Goal: Check status: Check status

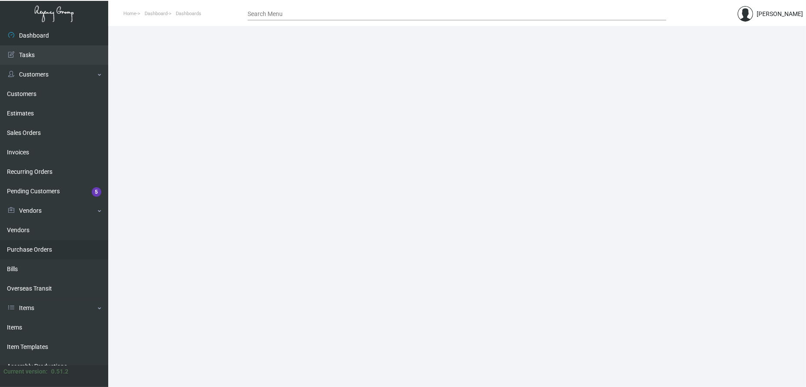
click at [29, 249] on link "Purchase Orders" at bounding box center [54, 249] width 108 height 19
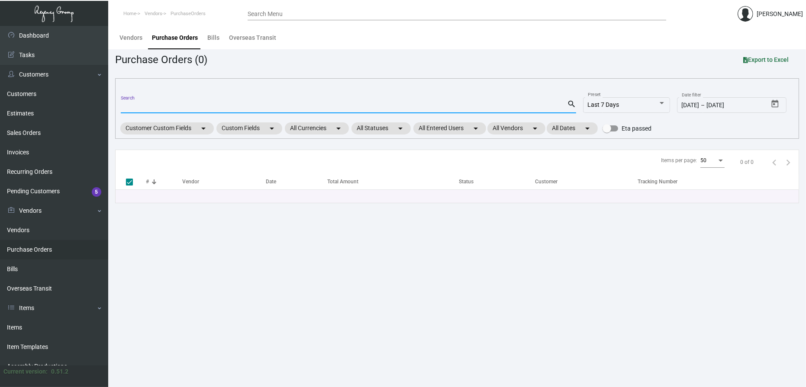
click at [161, 107] on input "Search" at bounding box center [344, 106] width 446 height 7
type input "93884"
checkbox input "false"
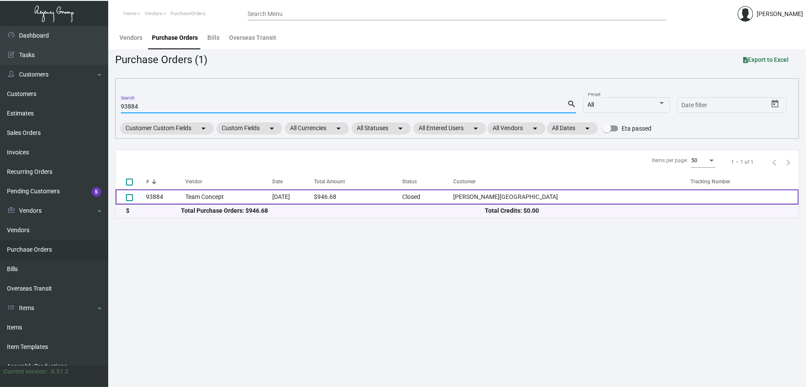
type input "93884"
click at [200, 199] on td "Team Concept" at bounding box center [228, 197] width 87 height 15
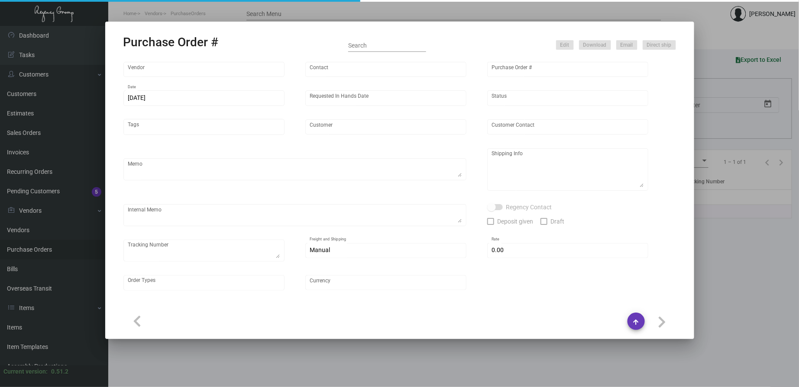
type input "Team Concept"
type input "[PERSON_NAME]"
type input "93884"
type input "[DATE]"
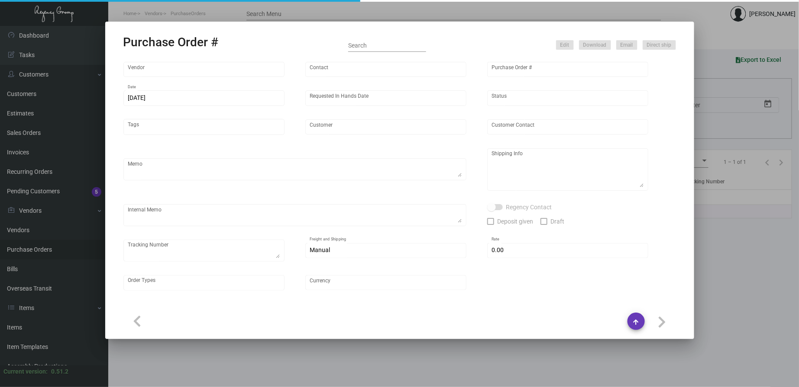
type input "[PERSON_NAME][GEOGRAPHIC_DATA]"
type input "[PERSON_NAME]"
type textarea "MUST MEET IN HANDS DATE OF 10/17.Please reference Quote# 31624."
type textarea "[PERSON_NAME][GEOGRAPHIC_DATA] - [PERSON_NAME] [STREET_ADDRESS][PERSON_NAME][US…"
type textarea "Manual rush order from [PERSON_NAME]."
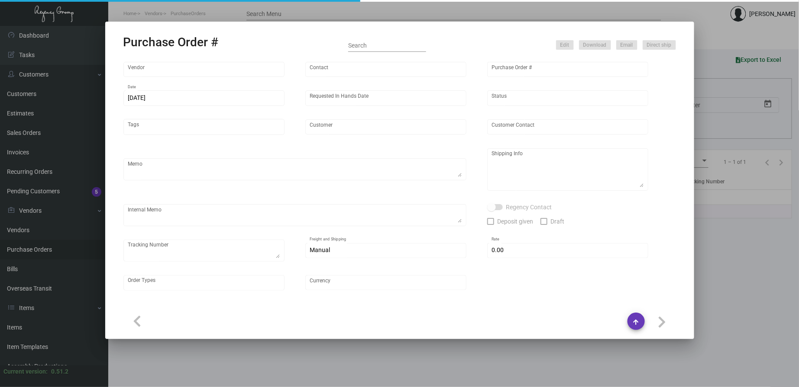
type input "$ 0.00"
type input "United States Dollar $"
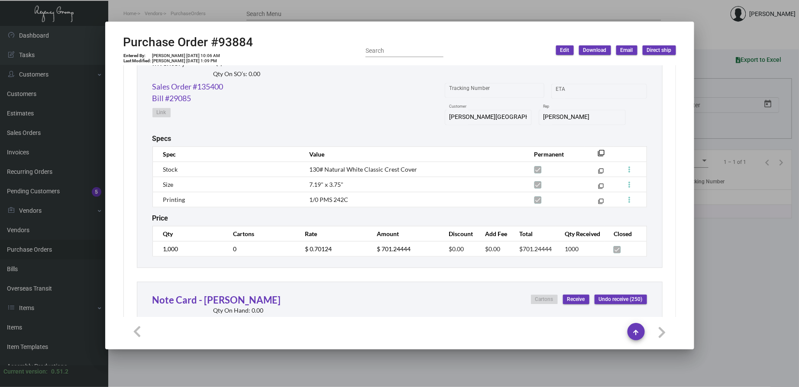
scroll to position [561, 0]
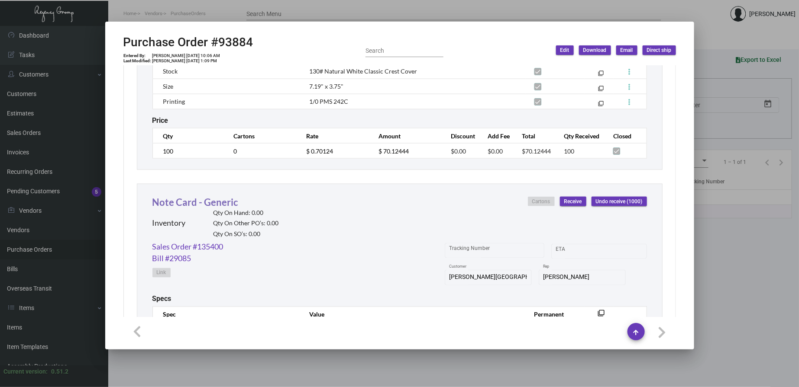
click at [196, 204] on link "Note Card - Generic" at bounding box center [195, 203] width 86 height 12
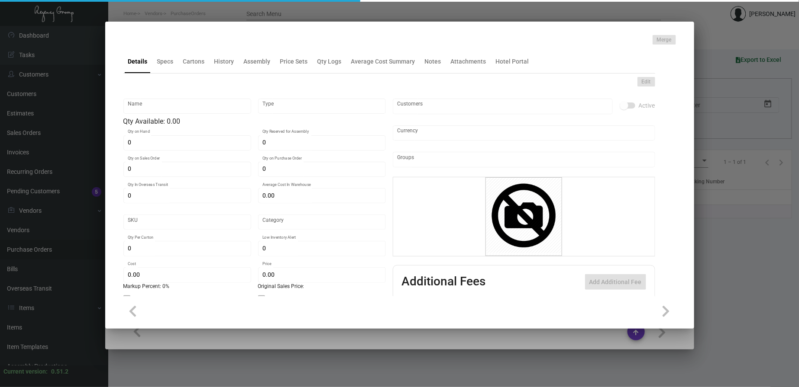
type input "Note Card - Generic"
type input "Inventory"
type input "$ 0.00"
type input "Standard"
type input "$ 0.70124"
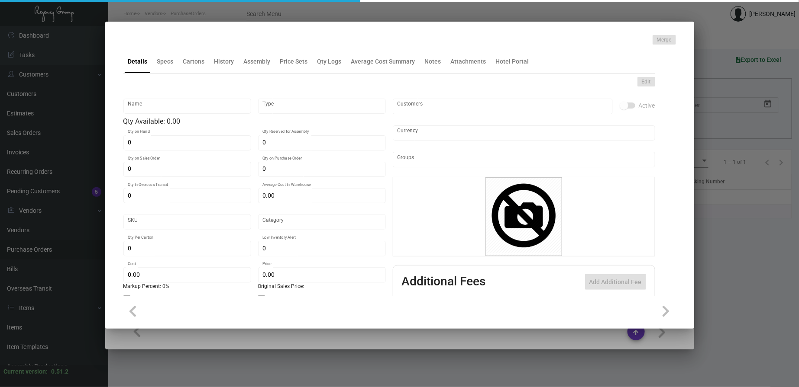
type input "$ 1.15"
type input "United States Dollar $"
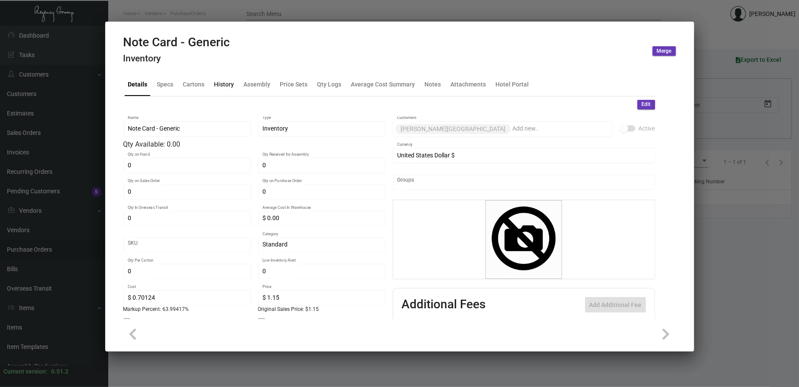
click at [230, 83] on div "History" at bounding box center [224, 84] width 20 height 9
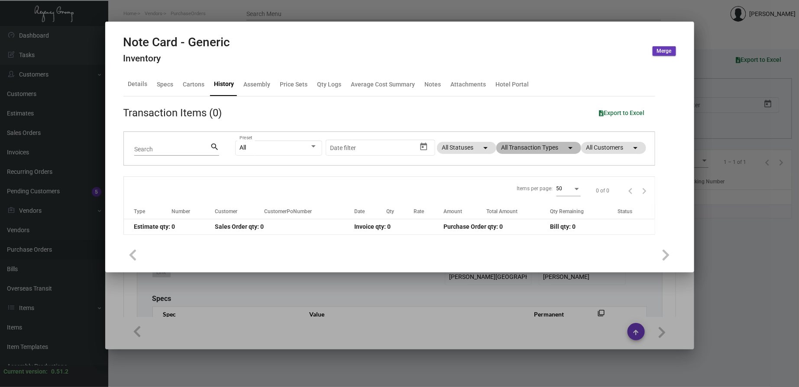
click at [543, 144] on mat-chip "All Transaction Types arrow_drop_down" at bounding box center [538, 148] width 85 height 12
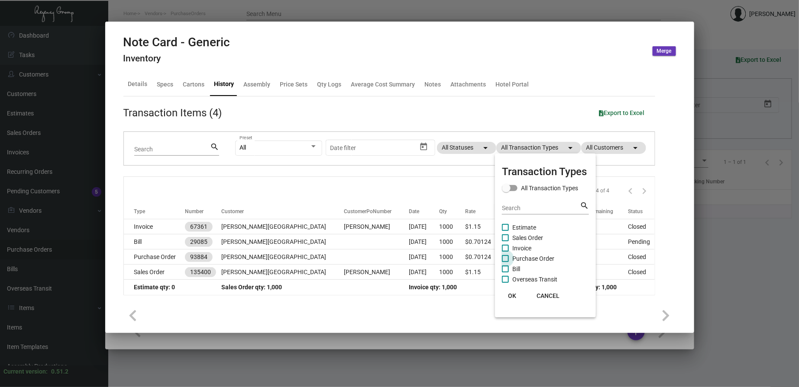
click at [535, 258] on span "Purchase Order" at bounding box center [533, 259] width 42 height 10
click at [505, 262] on input "Purchase Order" at bounding box center [505, 262] width 0 height 0
checkbox input "true"
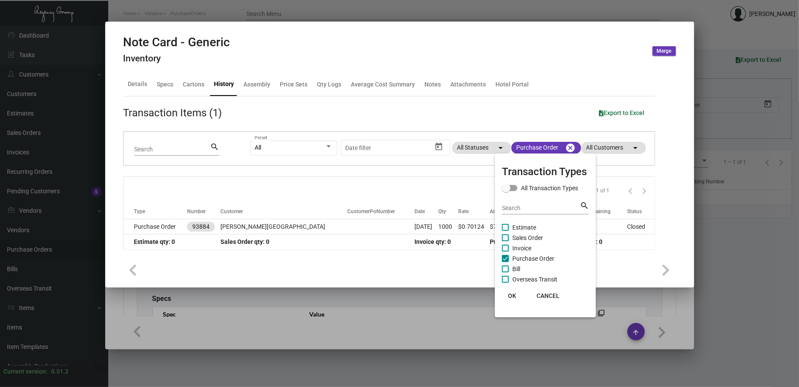
click at [516, 295] on span "OK" at bounding box center [512, 296] width 8 height 7
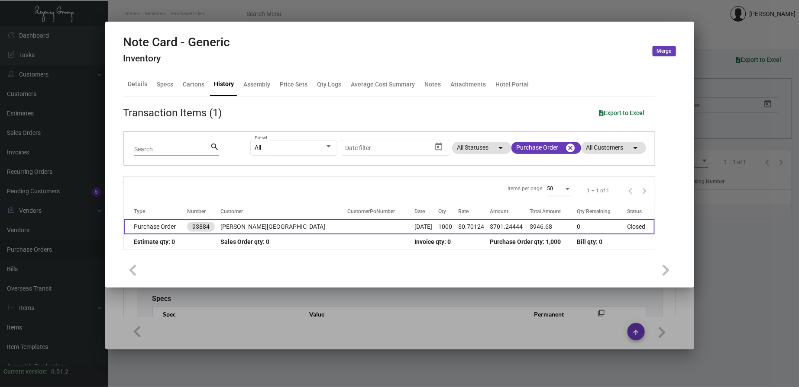
click at [347, 225] on td at bounding box center [380, 226] width 67 height 15
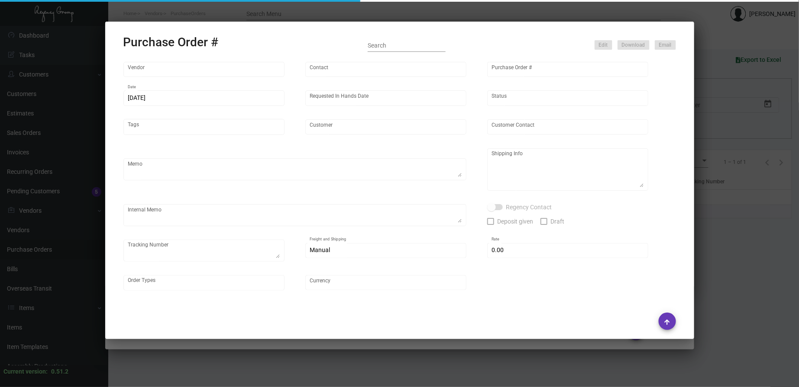
type input "Team Concept"
type input "[PERSON_NAME]"
type input "93884"
type input "[DATE]"
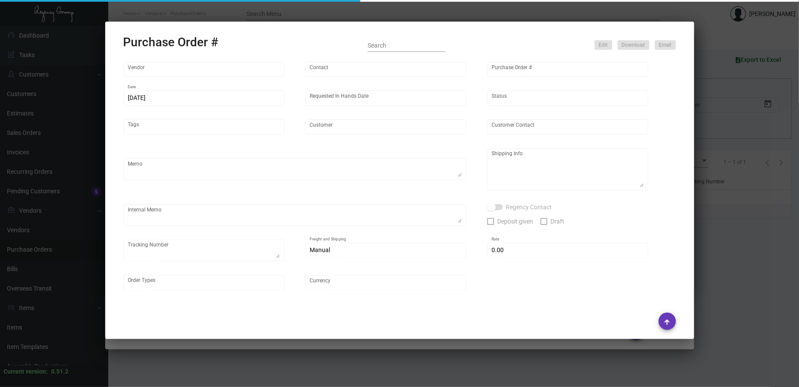
type input "[PERSON_NAME][GEOGRAPHIC_DATA]"
type input "[PERSON_NAME]"
type textarea "MUST MEET IN HANDS DATE OF 10/17.Please reference Quote# 31624."
type textarea "[PERSON_NAME][GEOGRAPHIC_DATA] - [PERSON_NAME] [STREET_ADDRESS][PERSON_NAME][US…"
type textarea "Manual rush order from [PERSON_NAME]."
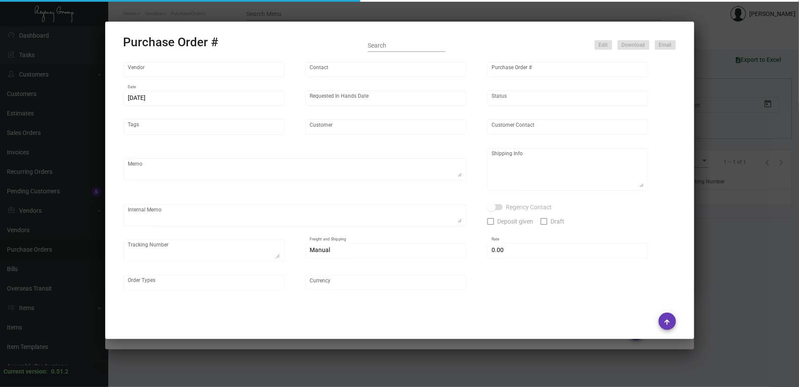
type input "$ 0.00"
type input "United States Dollar $"
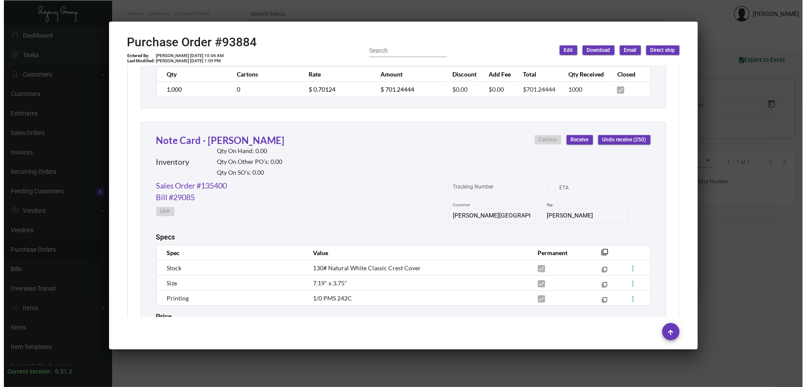
scroll to position [721, 0]
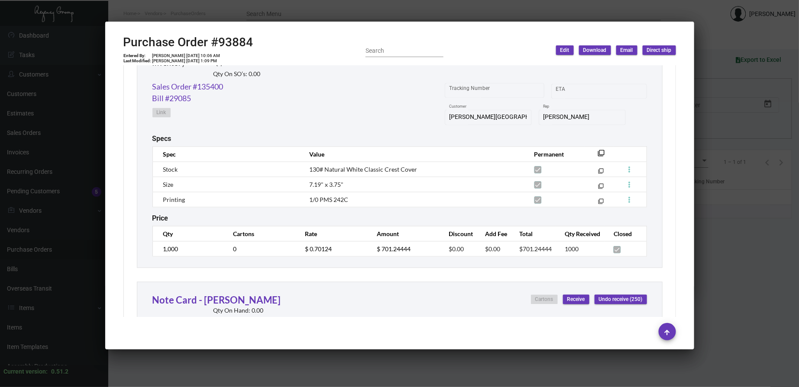
click at [352, 16] on div at bounding box center [399, 193] width 799 height 387
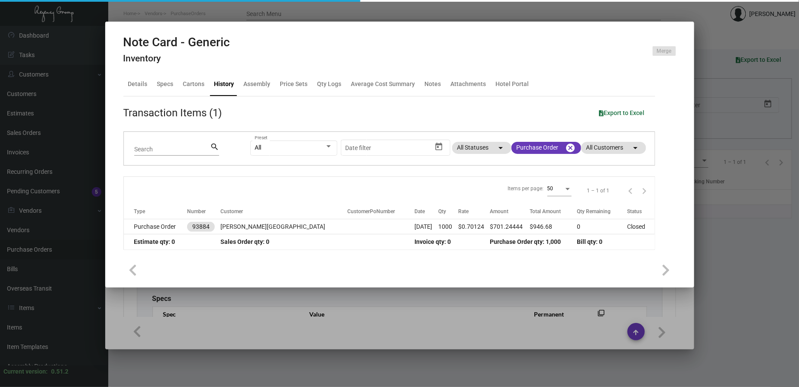
click at [231, 10] on div at bounding box center [399, 193] width 799 height 387
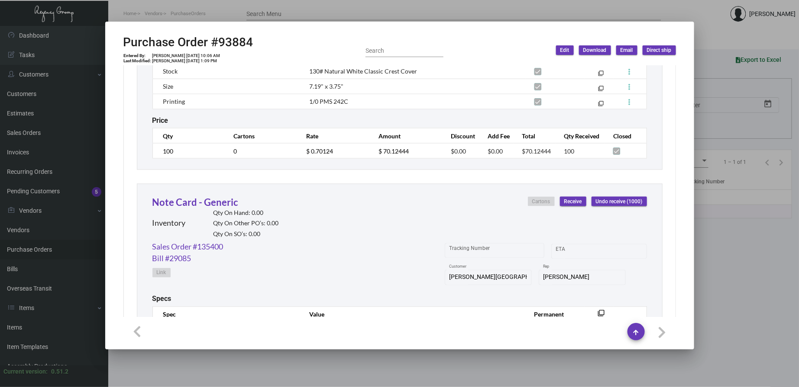
click at [231, 10] on div at bounding box center [399, 193] width 799 height 387
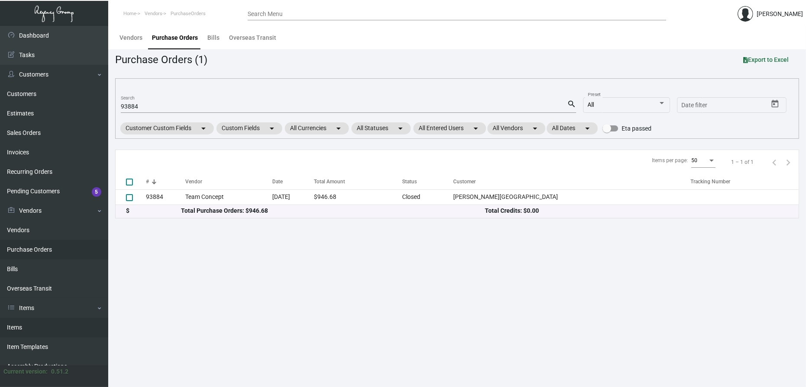
click at [42, 329] on link "Items" at bounding box center [54, 327] width 108 height 19
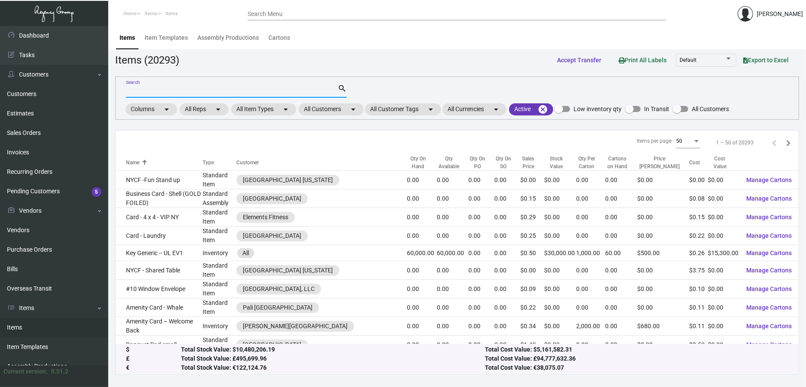
click at [215, 94] on input "Search" at bounding box center [232, 91] width 212 height 7
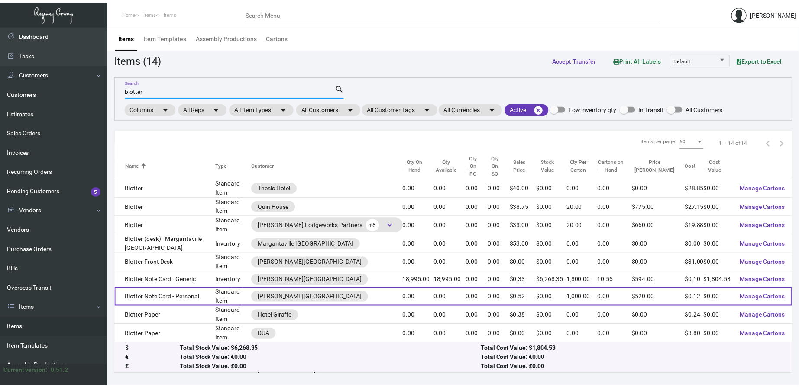
scroll to position [64, 0]
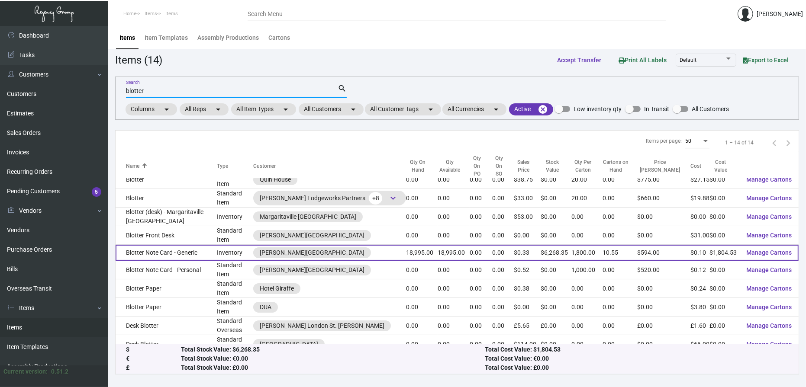
type input "blotter"
click at [356, 245] on td "[PERSON_NAME][GEOGRAPHIC_DATA]" at bounding box center [329, 253] width 153 height 16
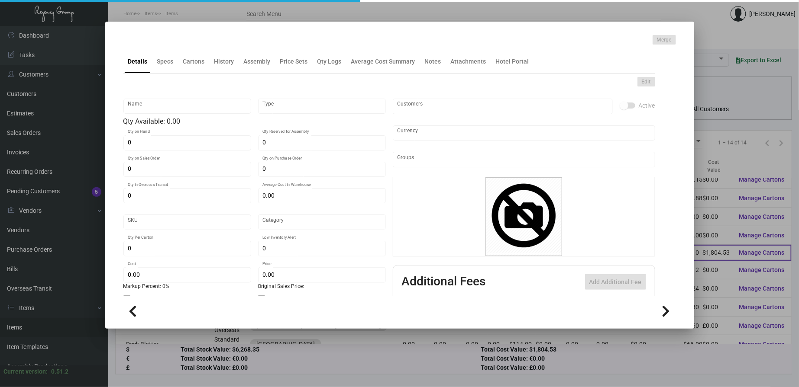
type input "Blotter Note Card - Generic"
type input "Inventory"
type input "18,995"
type input "$ 0.095"
type input "2216"
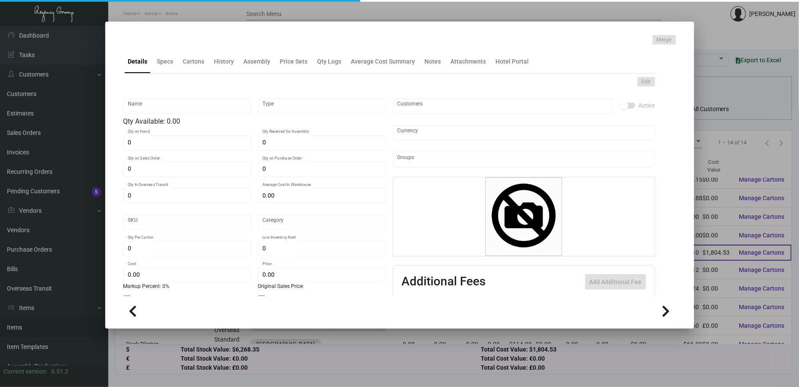
type input "Standard"
type input "1,800"
type input "250"
type input "$ 0.095"
type input "$ 0.33"
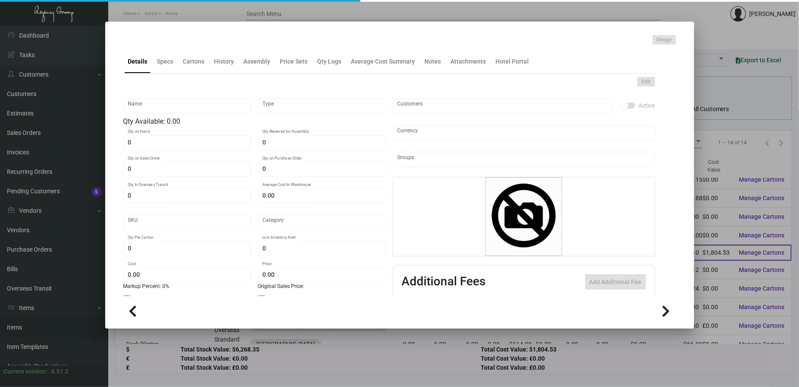
type textarea "Note Card - Size 38x24 120# Alhstrom Reliance Blotter Cover Stock, letterpress …"
checkbox input "true"
type input "United States Dollar $"
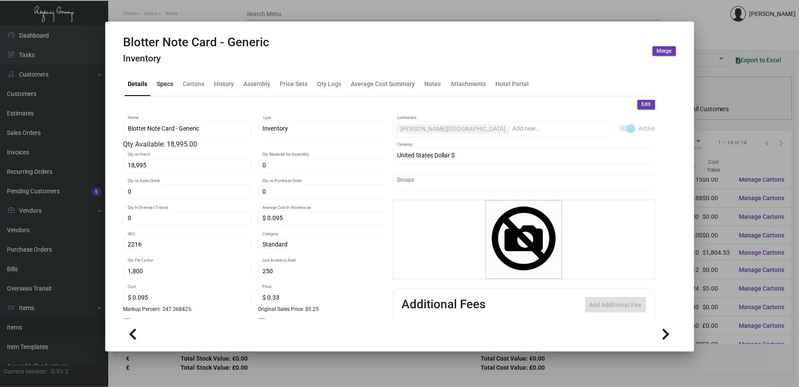
click at [167, 88] on div "Specs" at bounding box center [165, 84] width 16 height 9
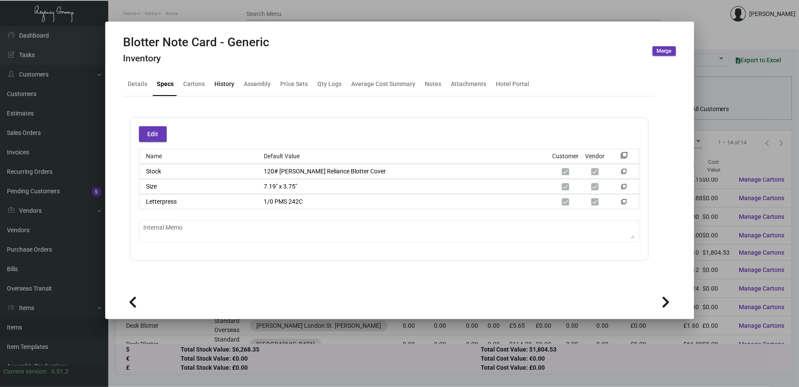
click at [227, 86] on div "History" at bounding box center [225, 84] width 20 height 9
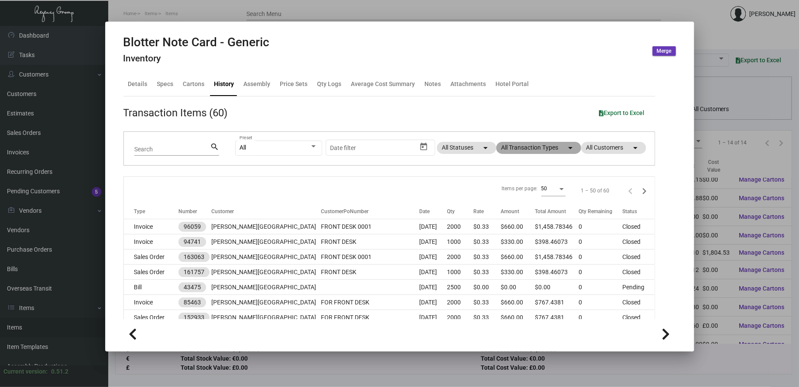
click at [527, 150] on mat-chip "All Transaction Types arrow_drop_down" at bounding box center [538, 148] width 85 height 12
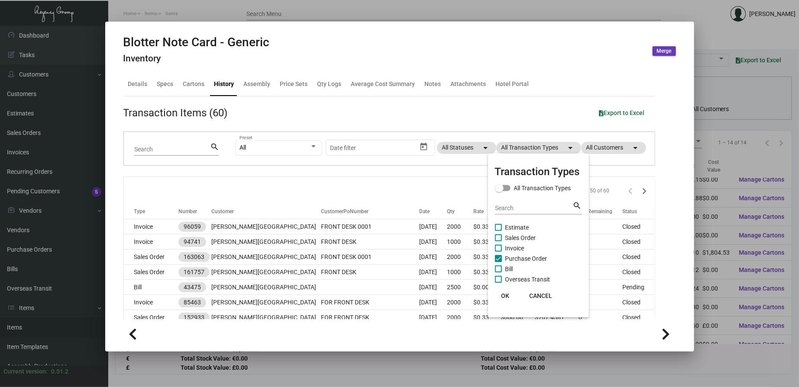
click at [530, 261] on span "Purchase Order" at bounding box center [526, 259] width 42 height 10
click at [498, 262] on input "Purchase Order" at bounding box center [498, 262] width 0 height 0
click at [529, 261] on span "Purchase Order" at bounding box center [526, 259] width 42 height 10
click at [498, 262] on input "Purchase Order" at bounding box center [498, 262] width 0 height 0
checkbox input "true"
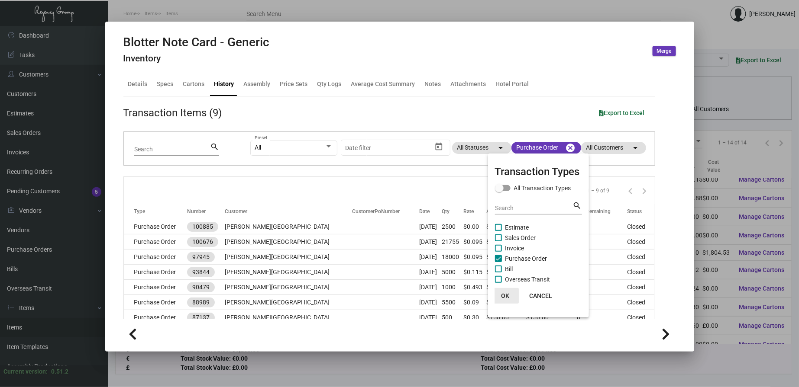
click at [505, 296] on span "OK" at bounding box center [505, 296] width 8 height 7
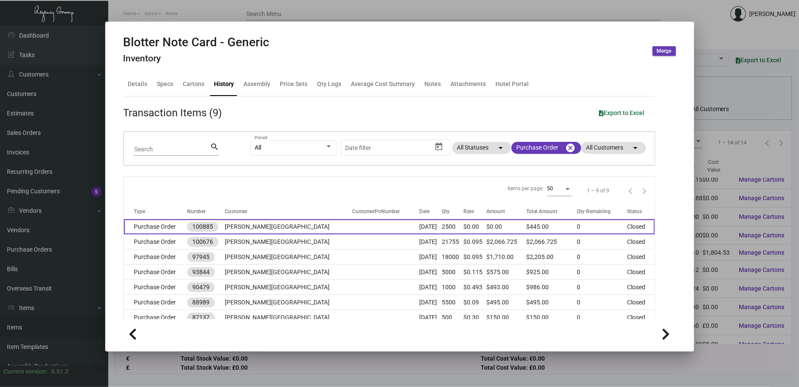
click at [257, 227] on td "[PERSON_NAME][GEOGRAPHIC_DATA]" at bounding box center [288, 226] width 127 height 15
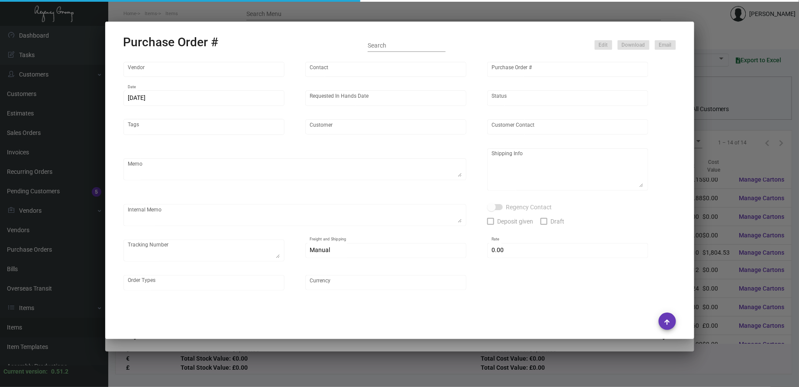
type input "[PERSON_NAME] Printing"
type input "[PERSON_NAME]"
type input "100885"
type input "[DATE]"
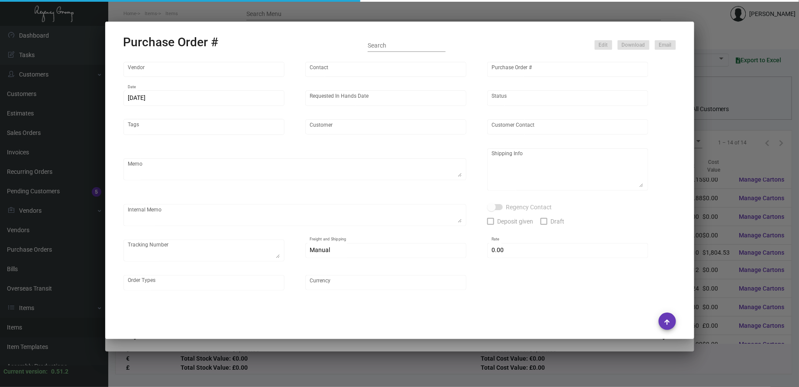
type input "[PERSON_NAME][GEOGRAPHIC_DATA]"
type input "[PERSON_NAME]"
type textarea "PLEASE SEND PDF PROOFS TO OUR ART TEAM ; [EMAIL_ADDRESS][DOMAIN_NAME] WITH ME I…"
type textarea "[PERSON_NAME] Hotel - [PERSON_NAME] [STREET_ADDRESS][PERSON_NAME][US_STATE]"
type textarea "9.15 - Proofs sent over; APPROVED & requested WH to ship out the Generic Noteca…"
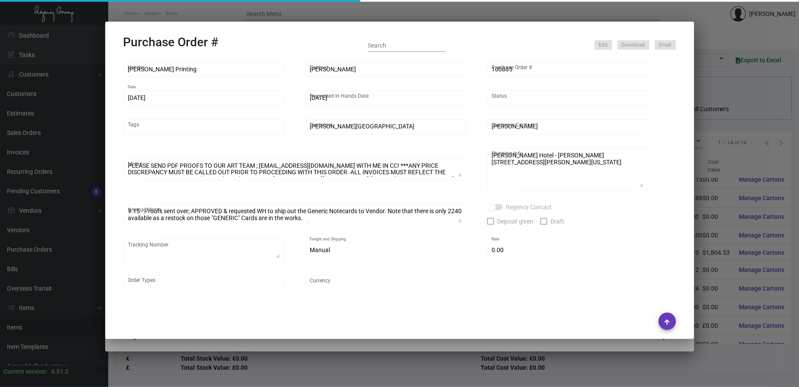
type input "$ 0.00"
type input "United States Dollar $"
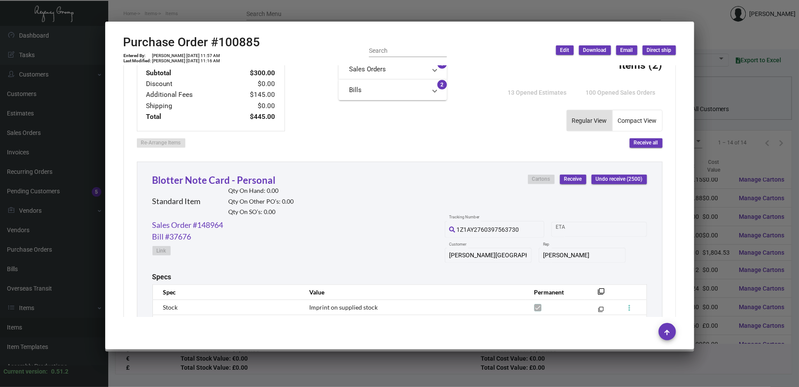
scroll to position [322, 0]
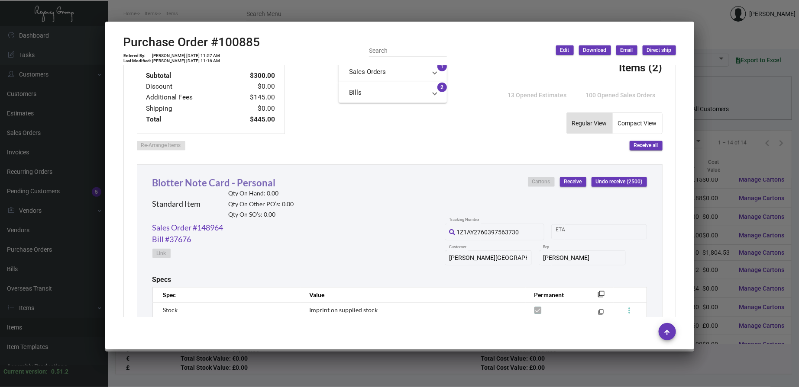
click at [204, 187] on link "Blotter Note Card - Personal" at bounding box center [213, 183] width 123 height 12
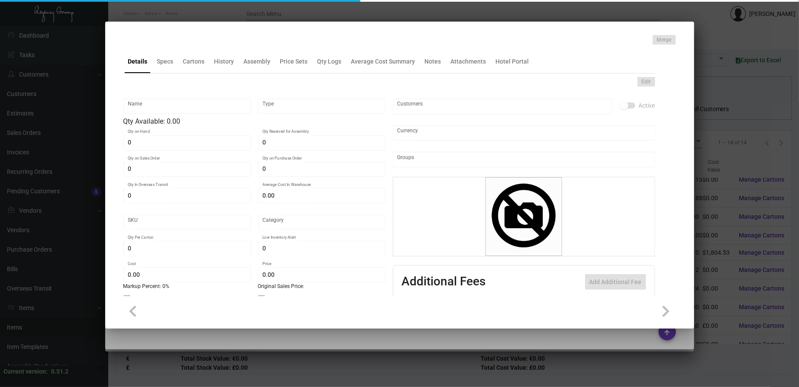
type input "Blotter Note Card - Personal"
type input "Standard Item"
type input "$ 0.15"
type input "Standard"
type input "1,000"
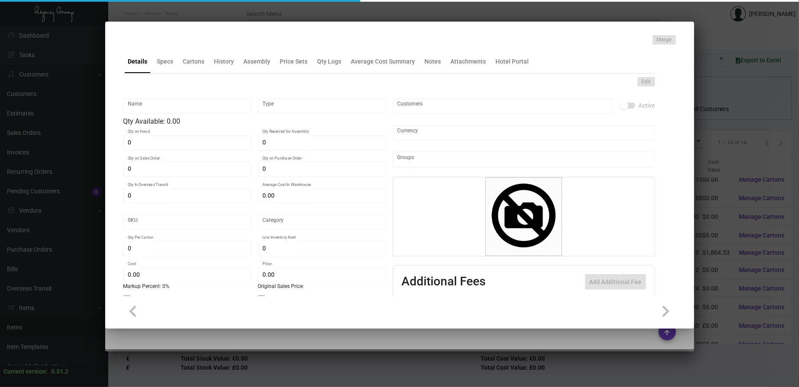
type input "$ 0.12"
type input "$ 0.52"
checkbox input "true"
type input "United States Dollar $"
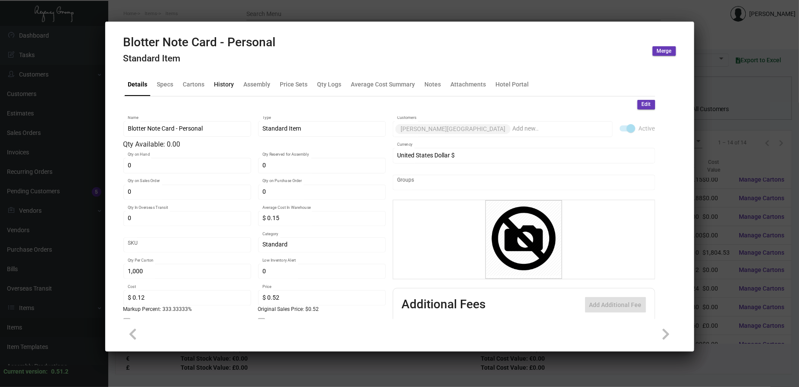
click at [219, 79] on div "History" at bounding box center [224, 84] width 27 height 21
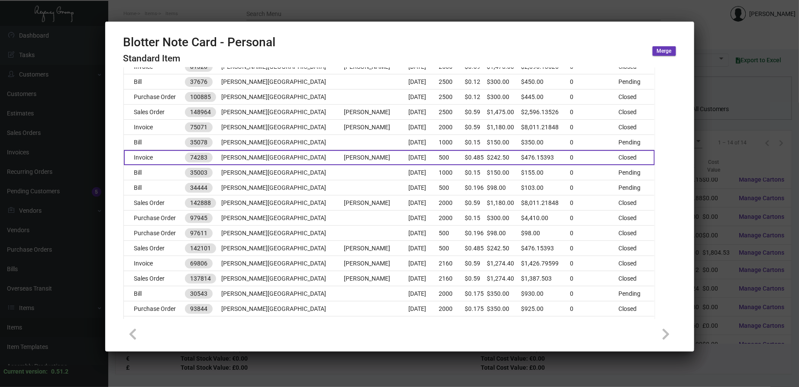
scroll to position [0, 0]
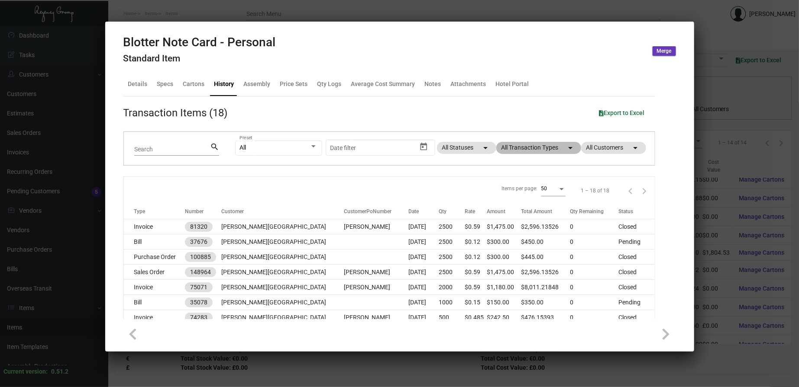
click at [522, 147] on mat-chip "All Transaction Types arrow_drop_down" at bounding box center [538, 148] width 85 height 12
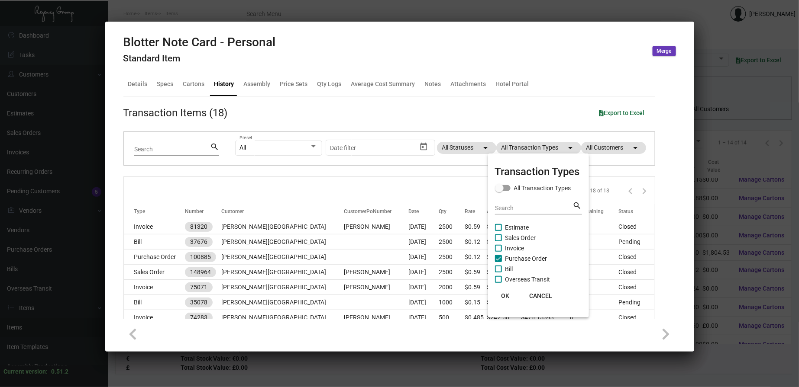
click at [524, 259] on span "Purchase Order" at bounding box center [526, 259] width 42 height 10
click at [498, 262] on input "Purchase Order" at bounding box center [498, 262] width 0 height 0
click at [524, 259] on span "Purchase Order" at bounding box center [526, 259] width 42 height 10
click at [498, 262] on input "Purchase Order" at bounding box center [498, 262] width 0 height 0
checkbox input "true"
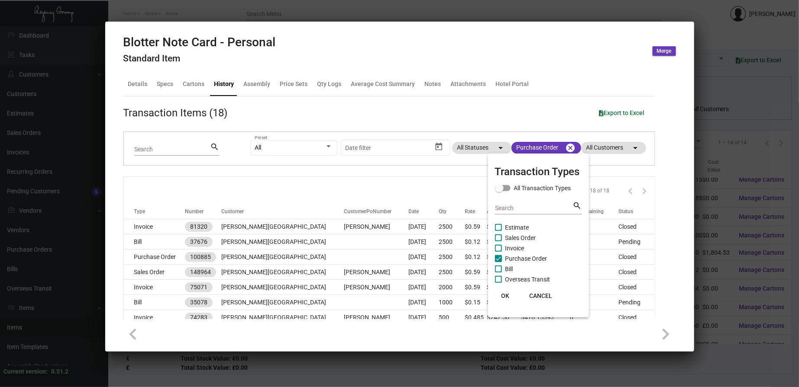
click at [507, 294] on span "OK" at bounding box center [505, 296] width 8 height 7
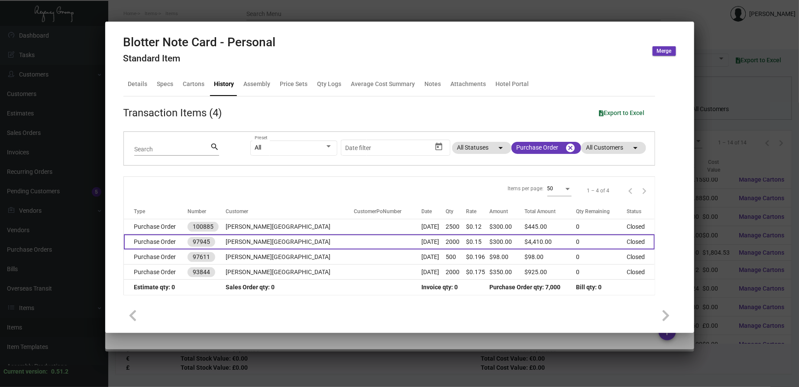
click at [422, 247] on td "[DATE]" at bounding box center [434, 242] width 24 height 15
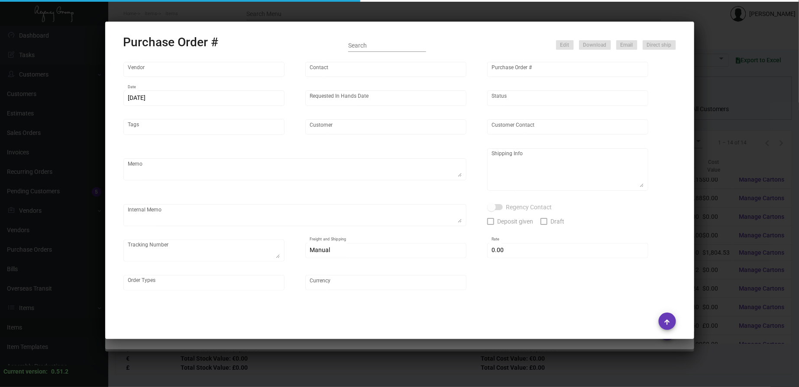
type input "[PERSON_NAME] Printing"
type input "[PERSON_NAME]"
type input "97945"
type input "[DATE]"
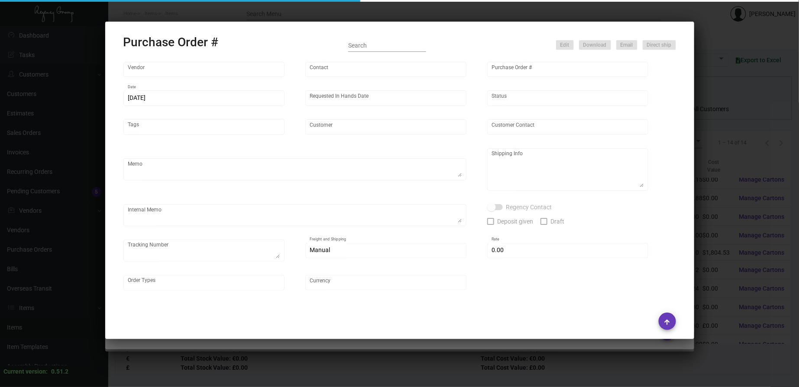
type input "[PERSON_NAME][GEOGRAPHIC_DATA]"
type textarea "Please reference Quote dated [DATE]. NOTE THAT ONE CARTON OF PAPER IS COMING TO…"
type textarea "Regency Group NJ - [PERSON_NAME] [STREET_ADDRESS]"
type textarea "TOTAL ORDER IS FOR 20K Notecards ; only one carton will be shipped to Vendor to…"
checkbox input "true"
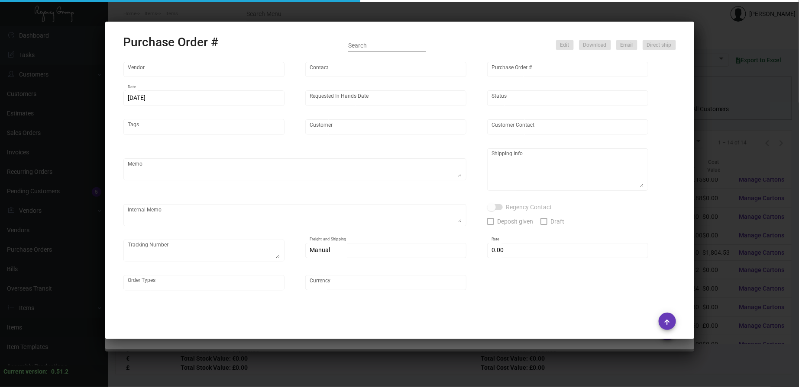
type input "$ 0.00"
type input "United States Dollar $"
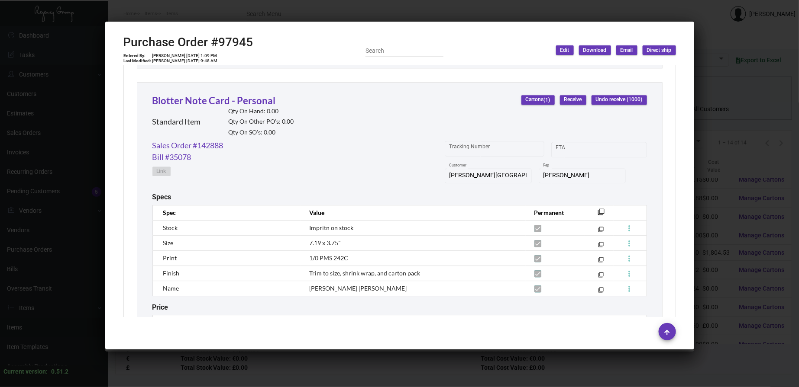
scroll to position [955, 0]
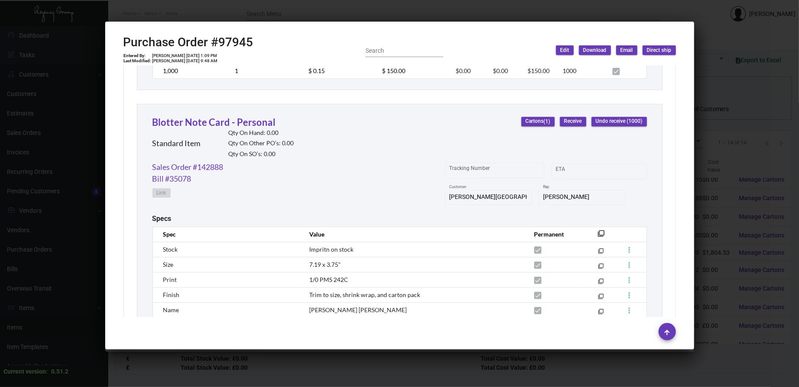
click at [299, 14] on div at bounding box center [399, 193] width 799 height 387
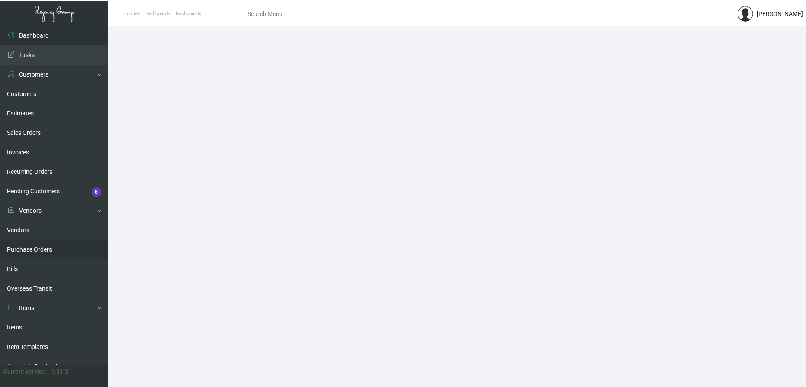
click at [44, 245] on link "Purchase Orders" at bounding box center [54, 249] width 108 height 19
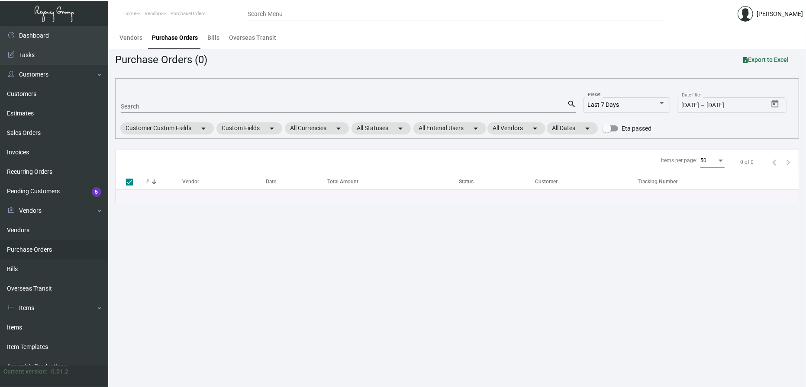
click at [179, 106] on input "Search" at bounding box center [344, 106] width 446 height 7
paste input "107452"
type input "107452"
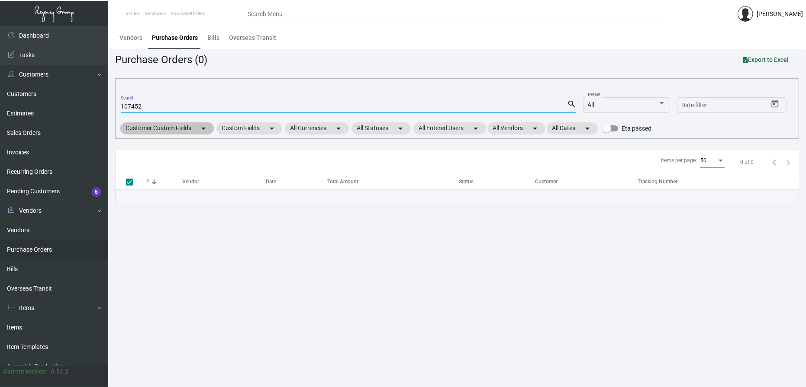
checkbox input "false"
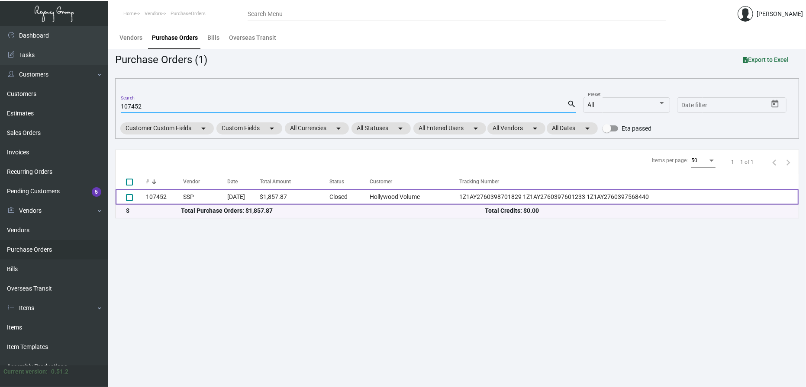
click at [189, 195] on td "SSP" at bounding box center [205, 197] width 44 height 15
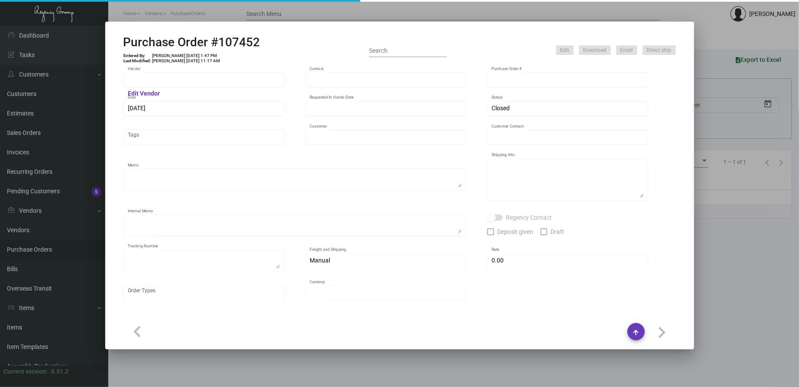
type input "SSP"
type input "Judy Christopher"
type input "107452"
type input "9/19/2024"
type input "11/14/2024"
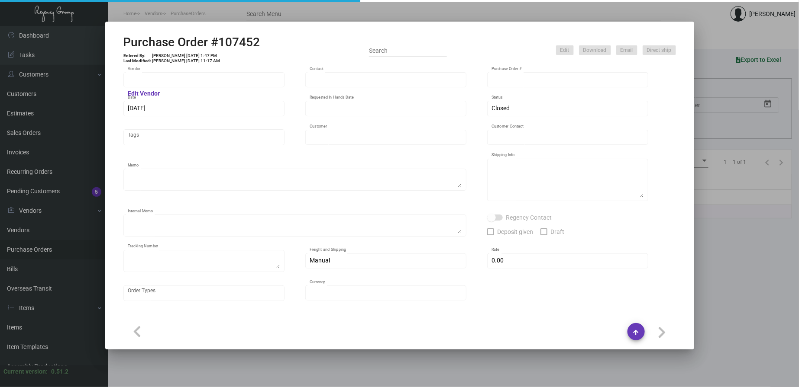
type input "Hollywood Volume"
type input "Jorge Zuniga"
type textarea "PLEASE SEND PDF PROOFS TO OUR ART TEAM ; ART@THEREGENCYGROUP.NET WITH ME IN CC!…"
type textarea "Tommie West Hollywood - Jorge Zuniga 6516 Selma Avenue Los Angeles, CA, 90028 US"
type textarea "9.23 - Proofs sent over; APPROVED. // Approx. ship date set for 10.25 Label pro…"
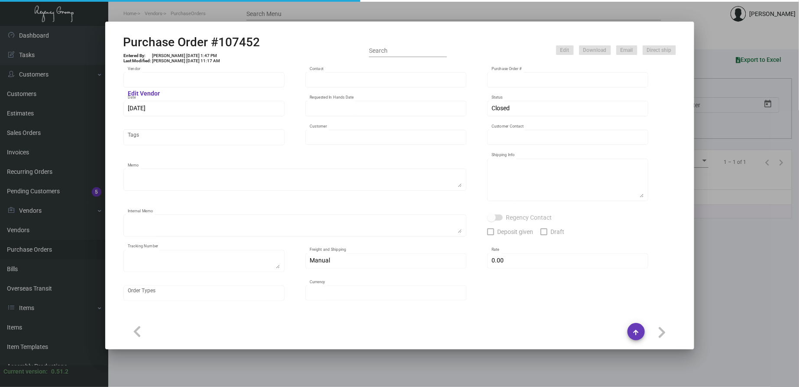
type textarea "1Z1AY2760398701829 1Z1AY2760397601233 1Z1AY2760397568440"
type input "$ 0.00"
type input "United States Dollar $"
